Goal: Navigation & Orientation: Find specific page/section

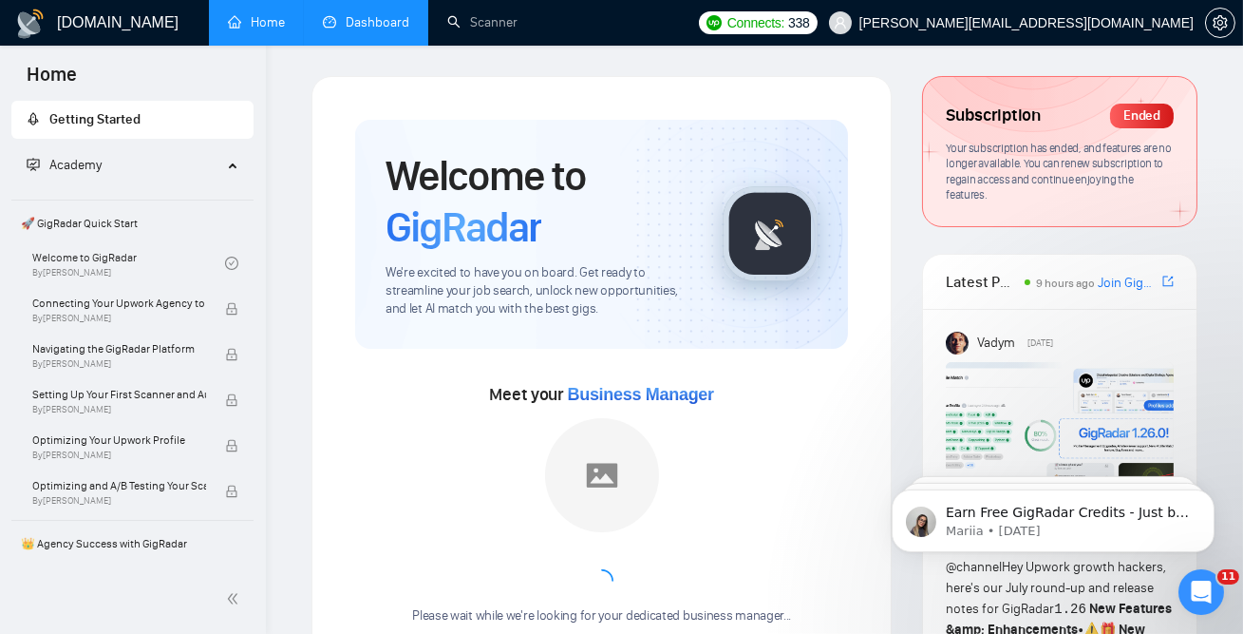
click at [351, 23] on link "Dashboard" at bounding box center [366, 22] width 86 height 16
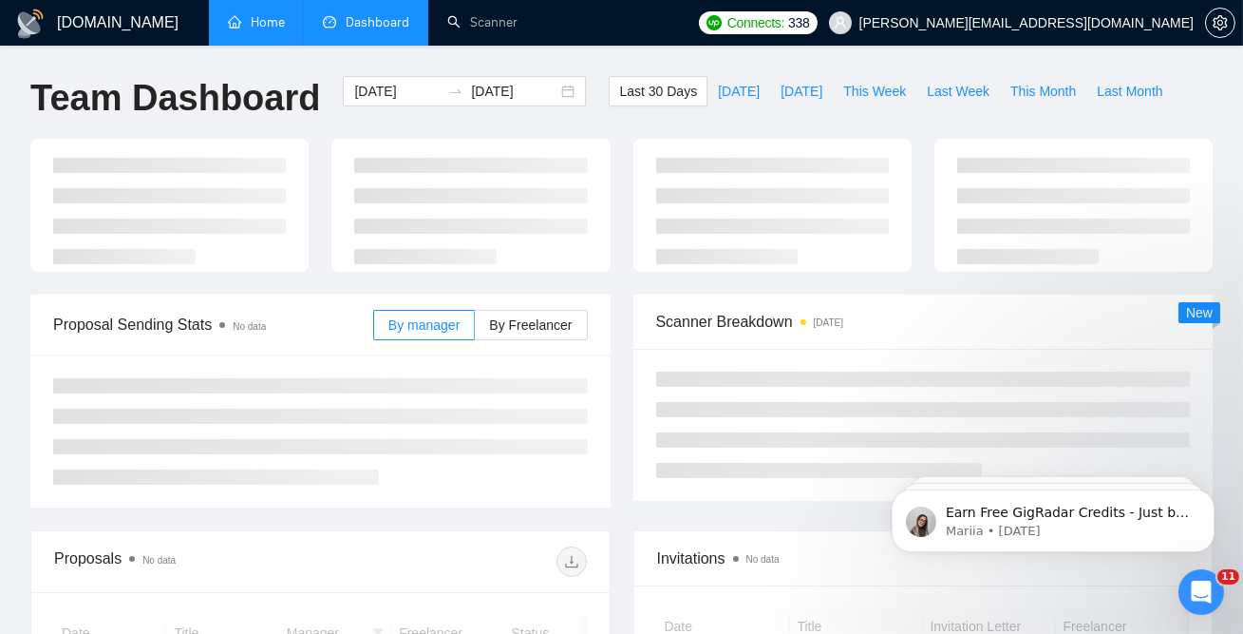
click at [237, 14] on link "Home" at bounding box center [256, 22] width 57 height 16
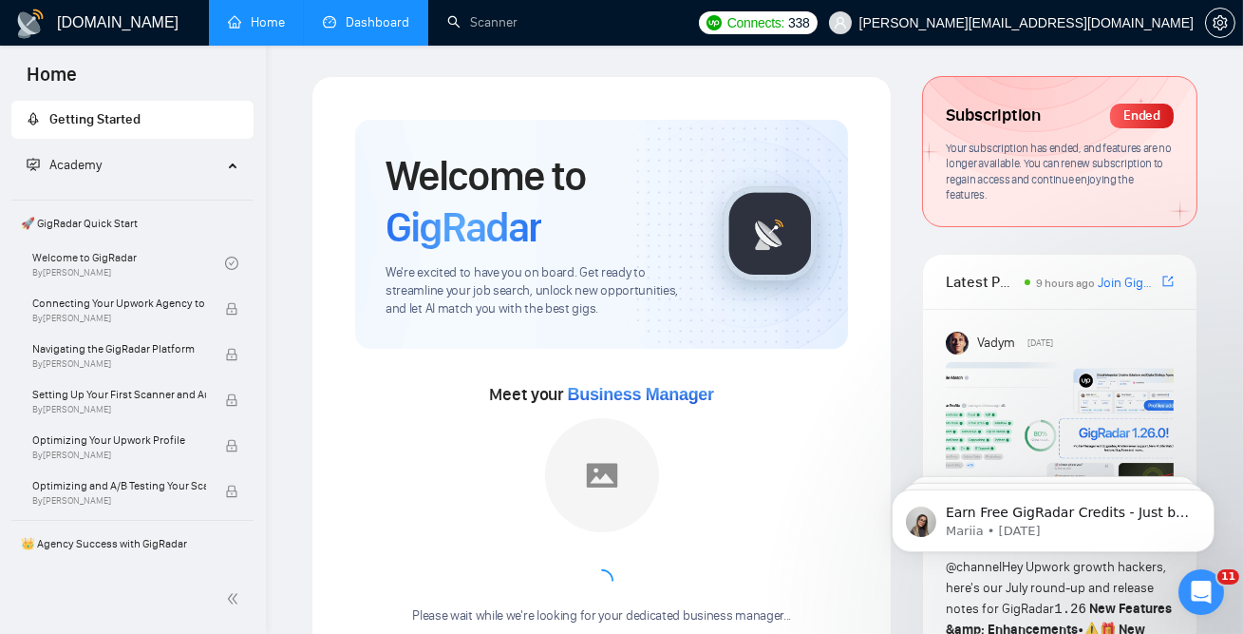
click at [330, 14] on link "Dashboard" at bounding box center [366, 22] width 86 height 16
